Goal: Task Accomplishment & Management: Use online tool/utility

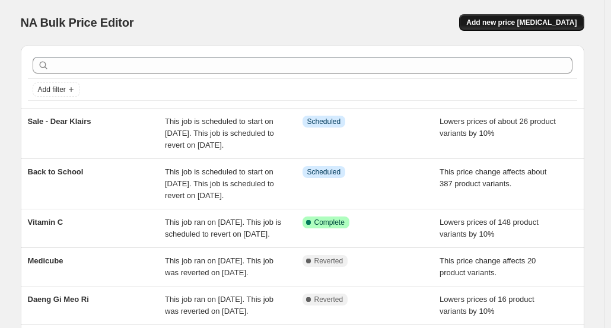
click at [521, 30] on button "Add new price [MEDICAL_DATA]" at bounding box center [521, 22] width 125 height 17
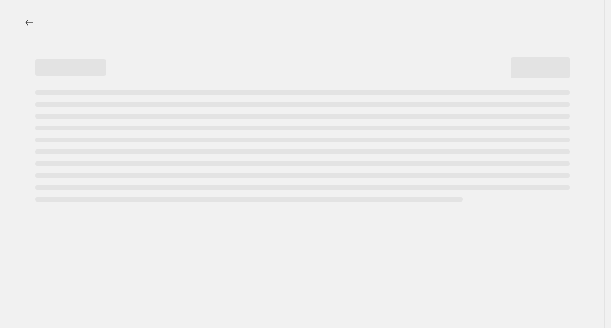
select select "percentage"
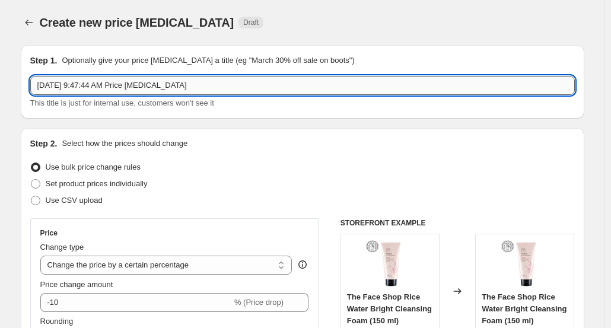
click at [174, 88] on input "[DATE] 9:47:44 AM Price [MEDICAL_DATA]" at bounding box center [302, 85] width 544 height 19
type input "Fwee"
click at [315, 36] on div "Create new price [MEDICAL_DATA]. This page is ready Create new price [MEDICAL_D…" at bounding box center [302, 22] width 563 height 45
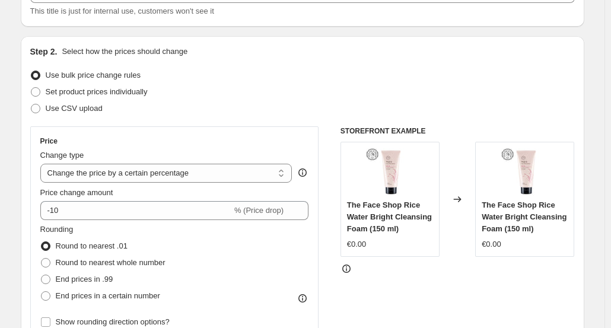
scroll to position [119, 0]
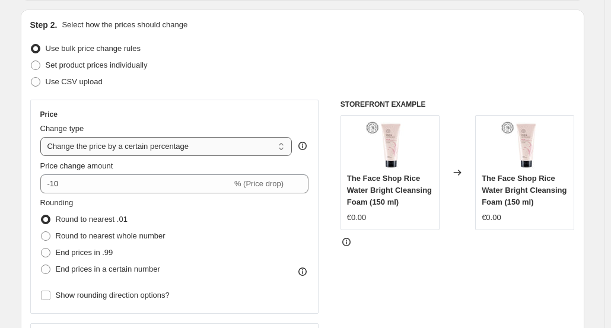
click at [207, 149] on select "Change the price to a certain amount Change the price by a certain amount Chang…" at bounding box center [166, 146] width 252 height 19
click at [207, 155] on select "Change the price to a certain amount Change the price by a certain amount Chang…" at bounding box center [166, 146] width 252 height 19
click at [225, 101] on div "Price Change type Change the price to a certain amount Change the price by a ce…" at bounding box center [174, 207] width 289 height 214
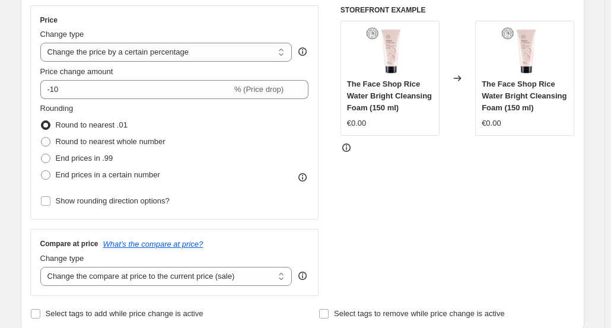
scroll to position [237, 0]
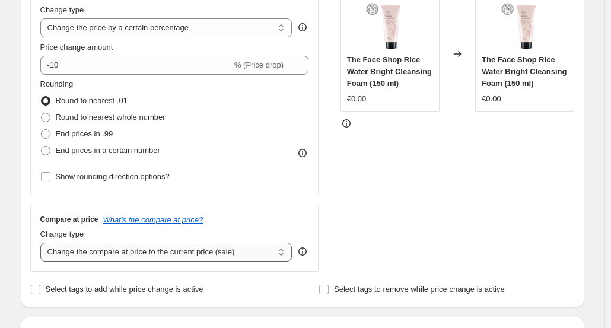
click at [236, 243] on select "Change the compare at price to the current price (sale) Change the compare at p…" at bounding box center [166, 252] width 252 height 19
select select "no_change"
click at [43, 243] on select "Change the compare at price to the current price (sale) Change the compare at p…" at bounding box center [166, 252] width 252 height 19
click at [407, 226] on div "STOREFRONT EXAMPLE The Face Shop Rice Water Bright Cleansing Foam (150 ml) €0.0…" at bounding box center [457, 126] width 234 height 291
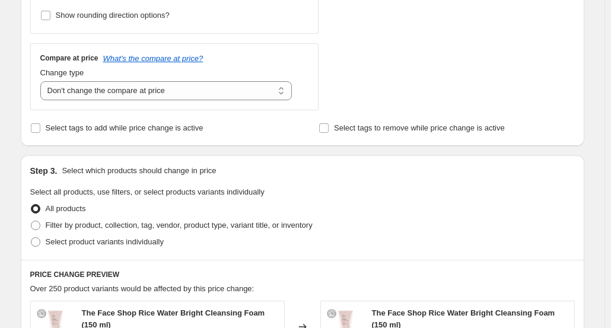
scroll to position [415, 0]
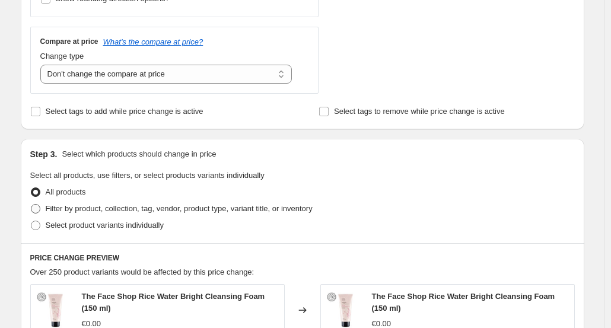
click at [295, 212] on span "Filter by product, collection, tag, vendor, product type, variant title, or inv…" at bounding box center [179, 209] width 267 height 12
click at [31, 205] on input "Filter by product, collection, tag, vendor, product type, variant title, or inv…" at bounding box center [31, 204] width 1 height 1
radio input "true"
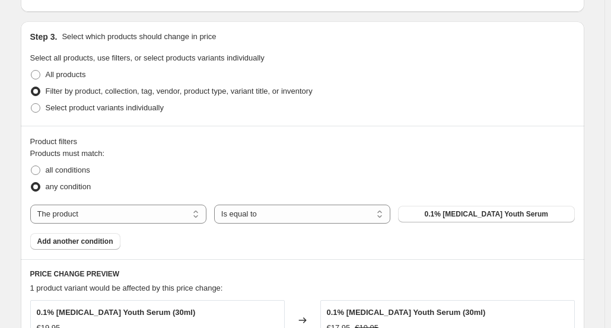
scroll to position [534, 0]
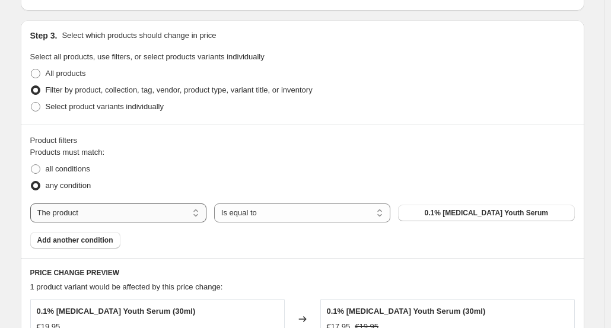
click at [155, 215] on select "The product The product's collection The product's tag The product's vendor The…" at bounding box center [118, 212] width 176 height 19
select select "vendor"
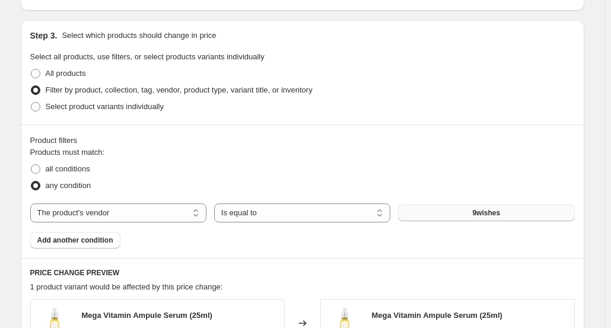
click at [506, 211] on button "9wishes" at bounding box center [486, 213] width 176 height 17
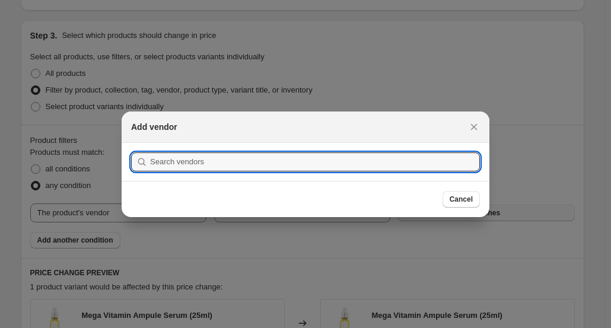
scroll to position [0, 0]
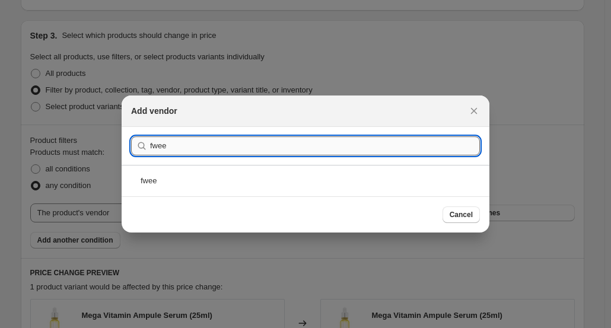
click at [352, 144] on input "fwee" at bounding box center [315, 145] width 330 height 19
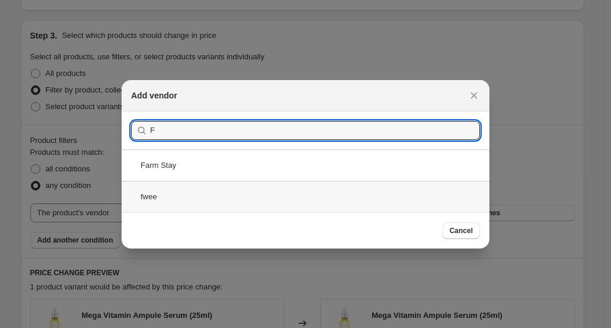
type input "F"
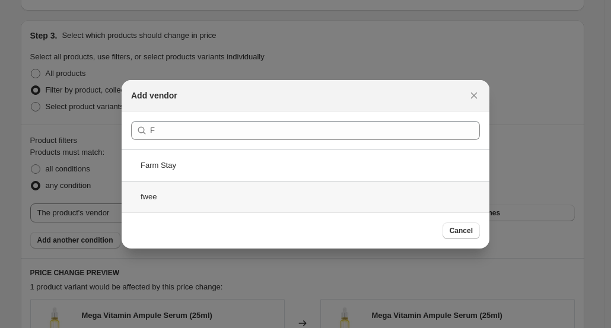
click at [176, 199] on div "fwee" at bounding box center [306, 196] width 368 height 31
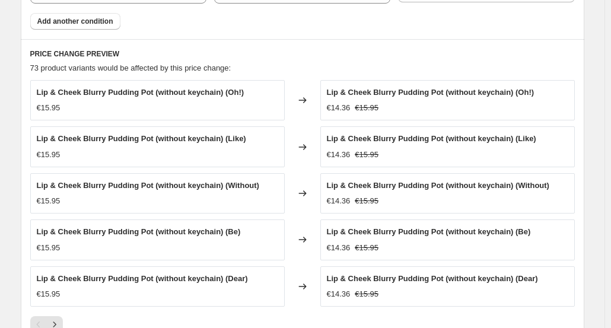
scroll to position [771, 0]
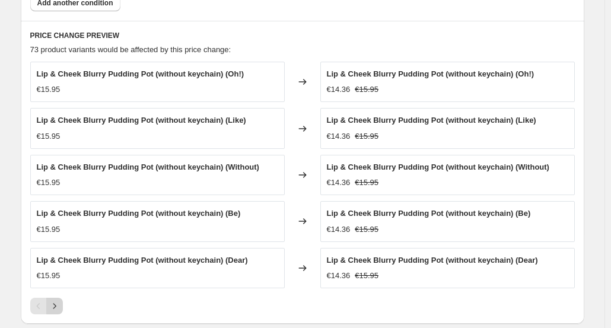
click at [60, 300] on icon "Next" at bounding box center [55, 306] width 12 height 12
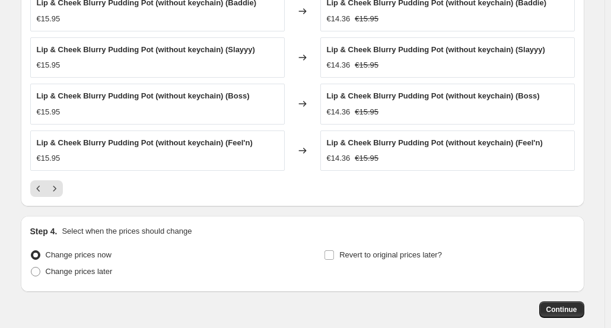
scroll to position [890, 0]
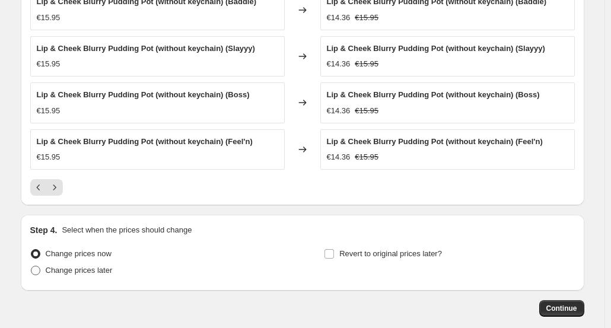
click at [97, 266] on span "Change prices later" at bounding box center [79, 270] width 67 height 9
click at [31, 266] on input "Change prices later" at bounding box center [31, 266] width 1 height 1
radio input "true"
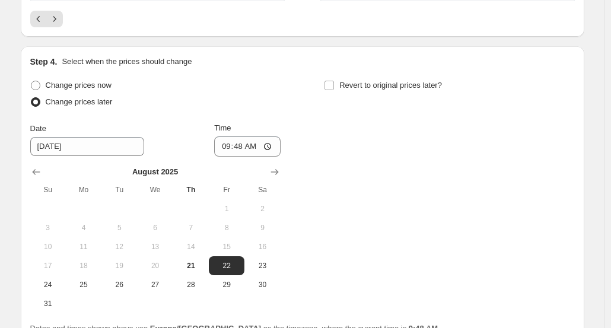
scroll to position [1127, 0]
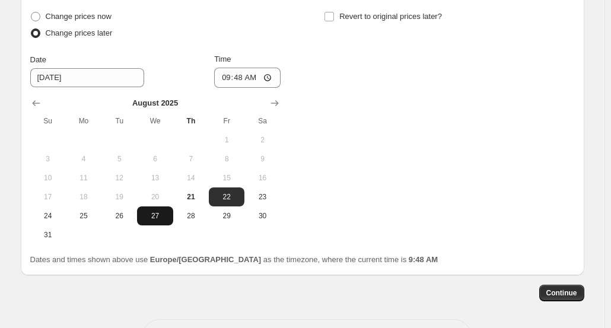
click at [164, 211] on span "27" at bounding box center [155, 215] width 26 height 9
type input "[DATE]"
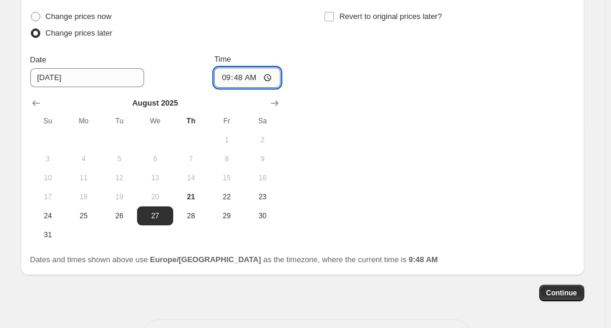
click at [242, 73] on input "09:48" at bounding box center [247, 78] width 66 height 20
type input "00:01"
click at [345, 44] on div "Change prices now Change prices later Date [DATE] Time 00:[DATE] Mo Tu We Th Fr…" at bounding box center [302, 126] width 544 height 236
click at [351, 15] on span "Revert to original prices later?" at bounding box center [390, 16] width 103 height 9
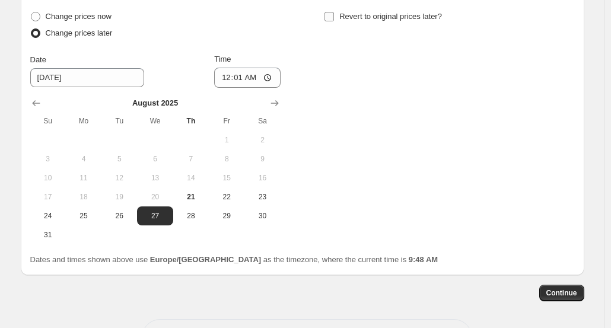
click at [334, 15] on input "Revert to original prices later?" at bounding box center [328, 16] width 9 height 9
checkbox input "true"
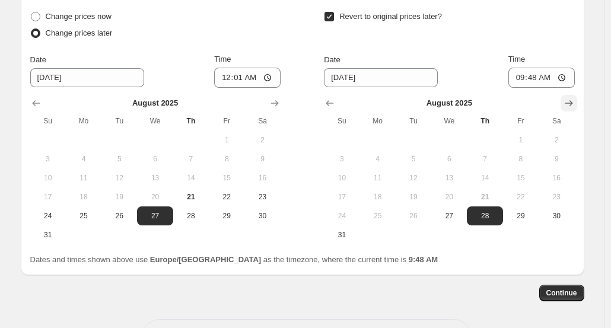
click at [568, 97] on icon "Show next month, September 2025" at bounding box center [569, 103] width 12 height 12
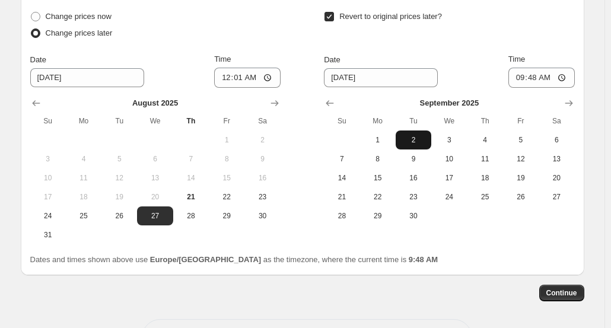
click at [422, 135] on span "2" at bounding box center [413, 139] width 26 height 9
type input "[DATE]"
click at [537, 80] on input "09:48" at bounding box center [541, 78] width 66 height 20
click at [534, 75] on input "11:59" at bounding box center [541, 78] width 66 height 20
type input "23:59"
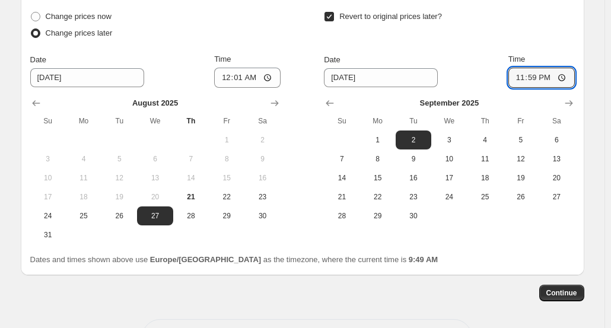
click at [556, 24] on div "Revert to original prices later?" at bounding box center [449, 26] width 250 height 36
click at [563, 295] on button "Continue" at bounding box center [561, 293] width 45 height 17
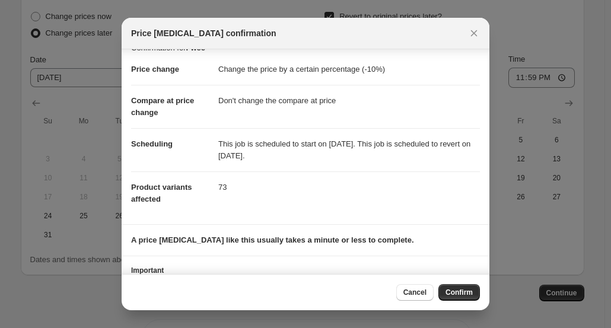
scroll to position [0, 0]
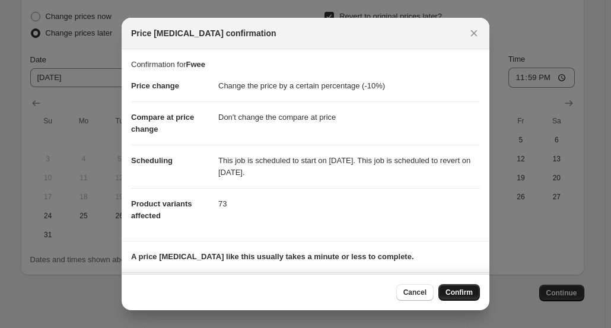
click at [467, 291] on span "Confirm" at bounding box center [458, 292] width 27 height 9
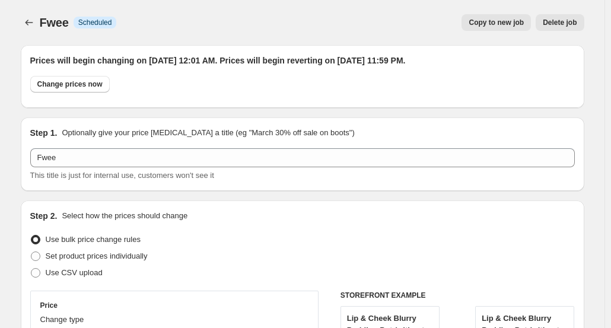
scroll to position [1127, 0]
